Goal: Understand site structure: Understand site structure

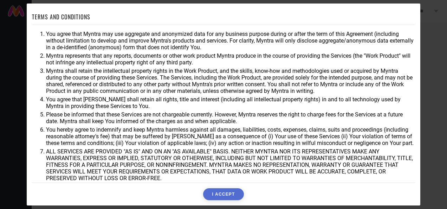
scroll to position [36, 0]
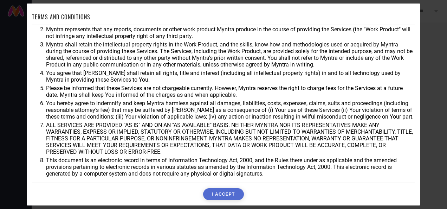
click at [225, 194] on button "I ACCEPT" at bounding box center [223, 194] width 40 height 12
